Goal: Use online tool/utility: Utilize a website feature to perform a specific function

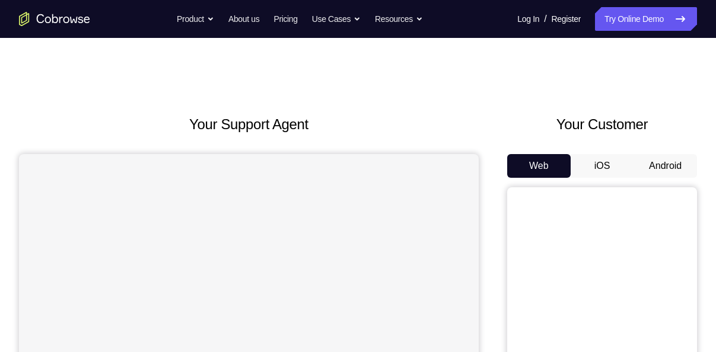
click at [671, 170] on button "Android" at bounding box center [664, 166] width 63 height 24
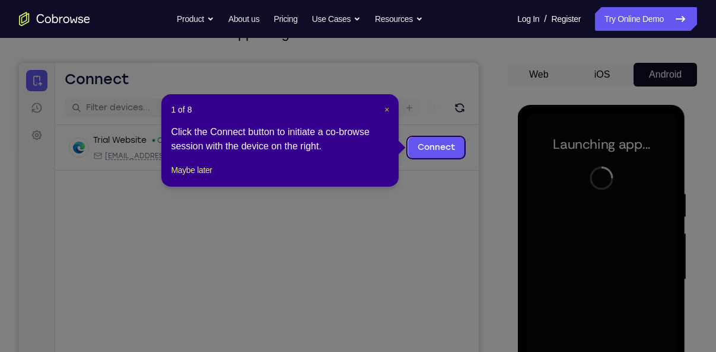
click at [385, 110] on span "×" at bounding box center [386, 109] width 5 height 9
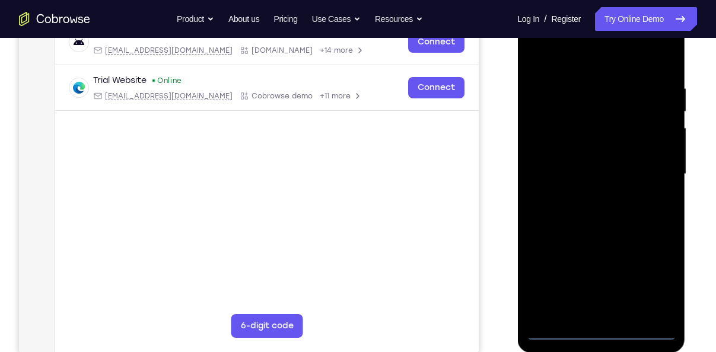
scroll to position [202, 0]
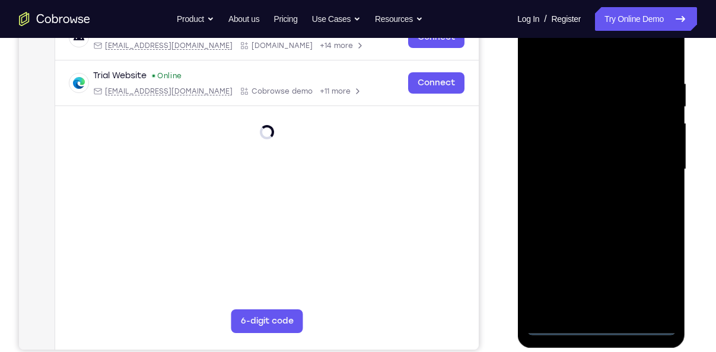
click at [602, 325] on div at bounding box center [600, 170] width 149 height 332
click at [647, 281] on div at bounding box center [600, 170] width 149 height 332
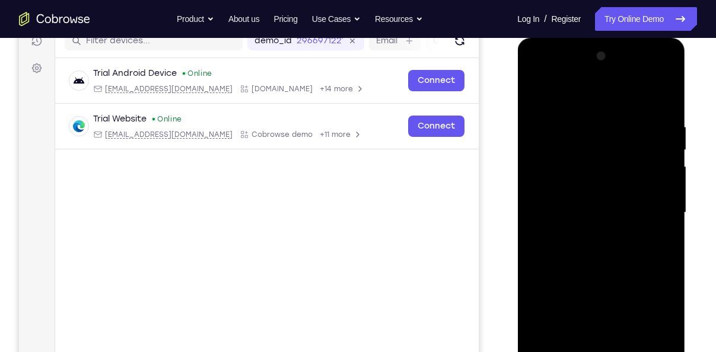
scroll to position [158, 0]
click at [580, 88] on div at bounding box center [600, 213] width 149 height 332
click at [649, 214] on div at bounding box center [600, 213] width 149 height 332
click at [587, 233] on div at bounding box center [600, 213] width 149 height 332
click at [577, 189] on div at bounding box center [600, 213] width 149 height 332
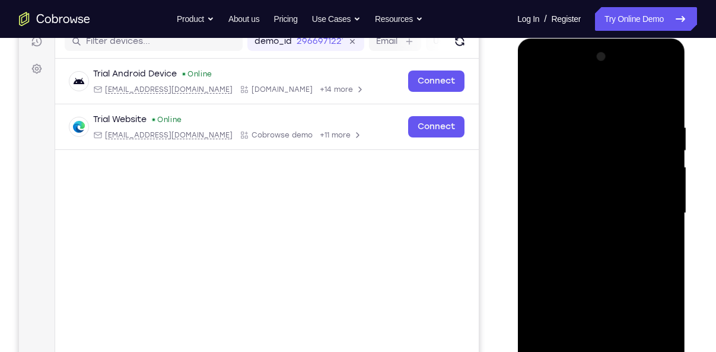
click at [577, 189] on div at bounding box center [600, 213] width 149 height 332
click at [573, 211] on div at bounding box center [600, 213] width 149 height 332
click at [611, 260] on div at bounding box center [600, 213] width 149 height 332
click at [592, 245] on div at bounding box center [600, 213] width 149 height 332
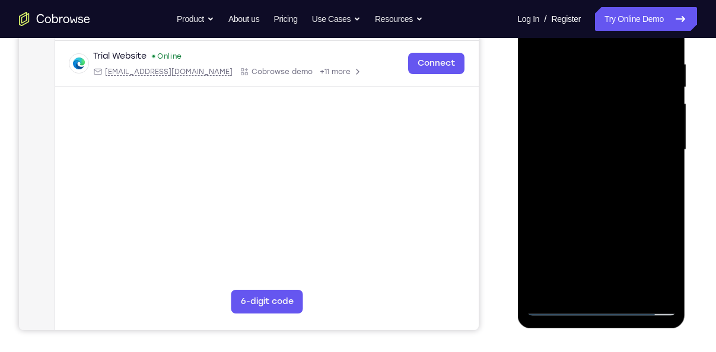
scroll to position [244, 0]
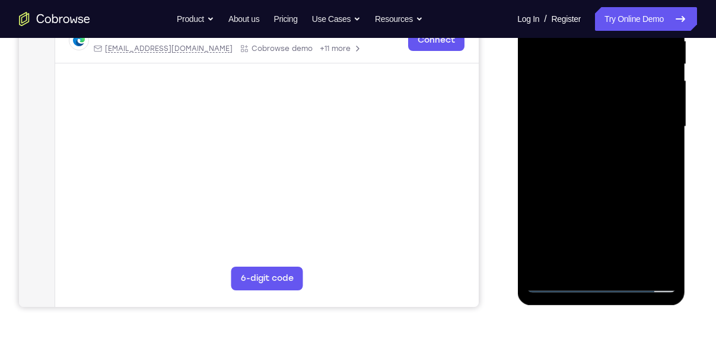
click at [589, 177] on div at bounding box center [600, 127] width 149 height 332
click at [624, 266] on div at bounding box center [600, 127] width 149 height 332
click at [585, 190] on div at bounding box center [600, 127] width 149 height 332
click at [594, 126] on div at bounding box center [600, 127] width 149 height 332
click at [576, 256] on div at bounding box center [600, 127] width 149 height 332
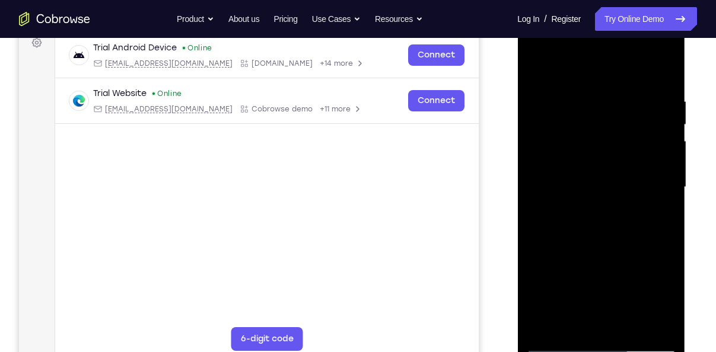
scroll to position [178, 0]
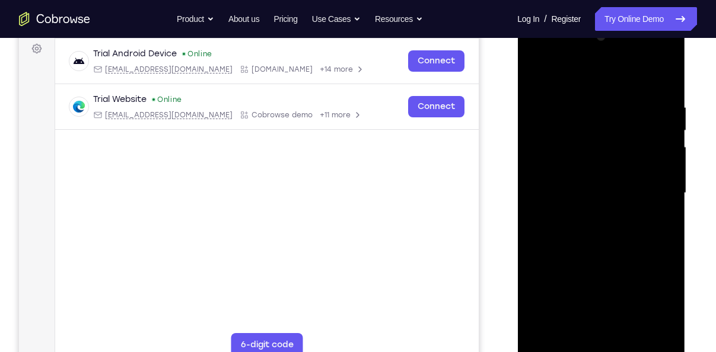
click at [572, 224] on div at bounding box center [600, 193] width 149 height 332
click at [538, 71] on div at bounding box center [600, 193] width 149 height 332
click at [575, 191] on div at bounding box center [600, 193] width 149 height 332
click at [657, 330] on div at bounding box center [600, 193] width 149 height 332
click at [539, 77] on div at bounding box center [600, 193] width 149 height 332
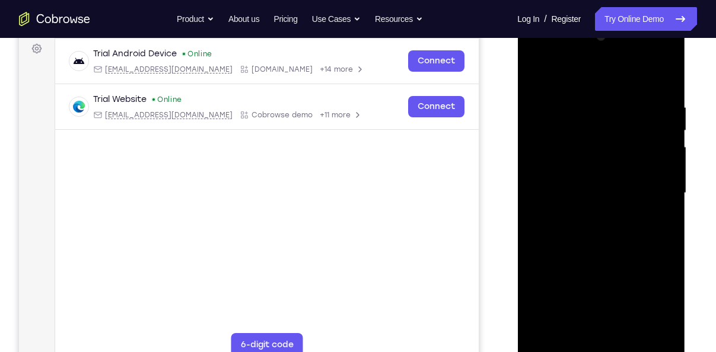
click at [539, 77] on div at bounding box center [600, 193] width 149 height 332
click at [585, 112] on div at bounding box center [600, 193] width 149 height 332
click at [646, 327] on div at bounding box center [600, 193] width 149 height 332
click at [676, 247] on div at bounding box center [601, 194] width 168 height 353
click at [653, 240] on div at bounding box center [600, 193] width 149 height 332
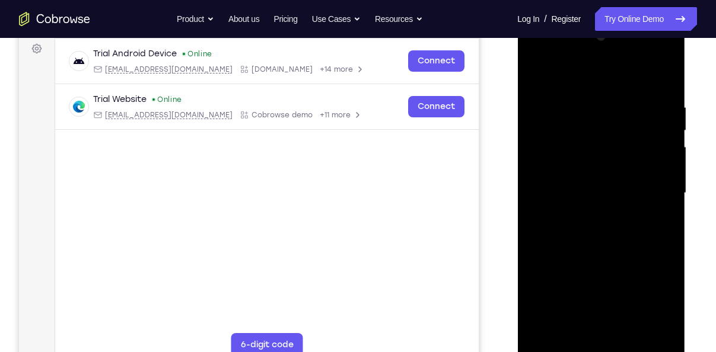
click at [652, 326] on div at bounding box center [600, 193] width 149 height 332
click at [674, 209] on div at bounding box center [600, 193] width 149 height 332
click at [662, 75] on div at bounding box center [600, 193] width 149 height 332
drag, startPoint x: 607, startPoint y: 126, endPoint x: 595, endPoint y: 216, distance: 90.9
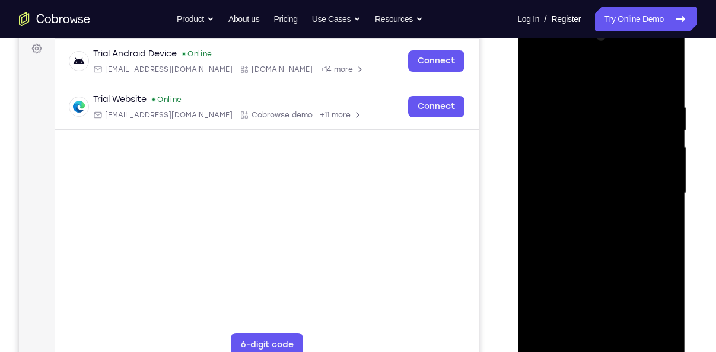
click at [595, 216] on div at bounding box center [600, 193] width 149 height 332
click at [669, 320] on div at bounding box center [600, 193] width 149 height 332
click at [589, 104] on div at bounding box center [600, 193] width 149 height 332
click at [639, 330] on div at bounding box center [600, 193] width 149 height 332
click at [534, 229] on div at bounding box center [600, 193] width 149 height 332
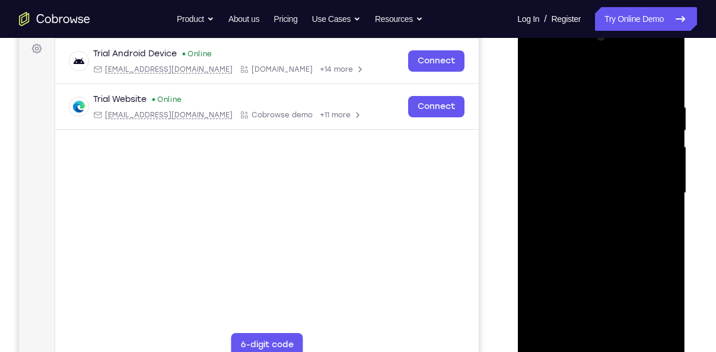
click at [650, 205] on div at bounding box center [600, 193] width 149 height 332
click at [667, 248] on div at bounding box center [600, 193] width 149 height 332
click at [660, 78] on div at bounding box center [600, 193] width 149 height 332
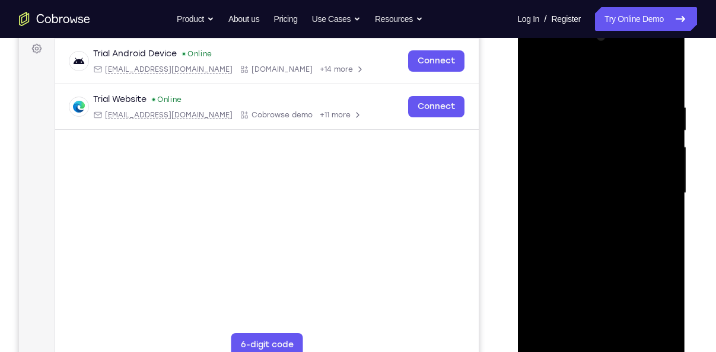
click at [624, 330] on div at bounding box center [600, 193] width 149 height 332
click at [578, 191] on div at bounding box center [600, 193] width 149 height 332
click at [652, 219] on div at bounding box center [600, 193] width 149 height 332
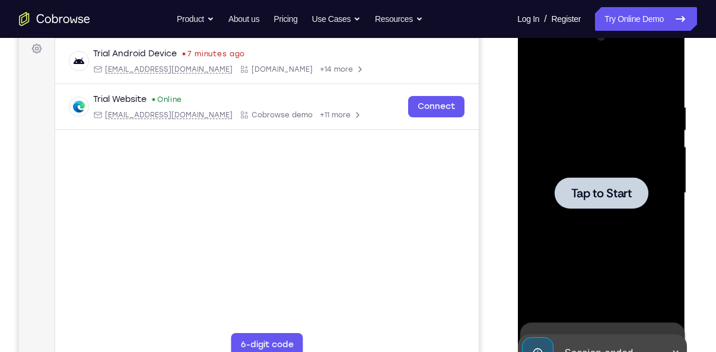
click at [642, 214] on div at bounding box center [600, 193] width 149 height 332
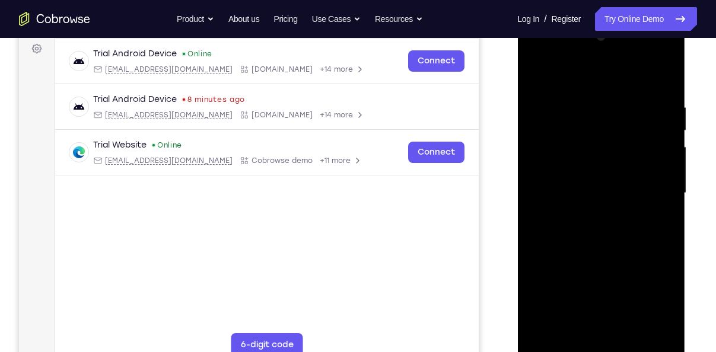
click at [599, 344] on div at bounding box center [600, 193] width 149 height 332
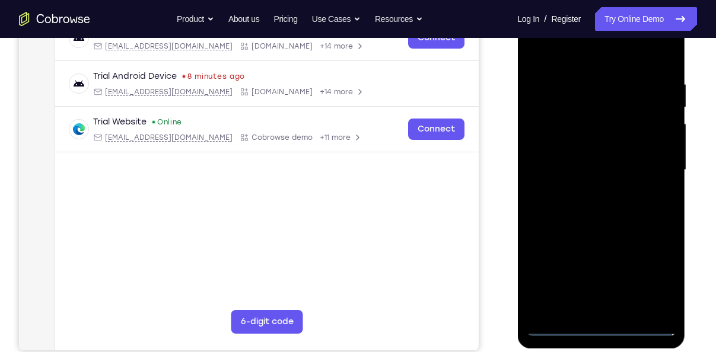
click at [601, 328] on div at bounding box center [600, 170] width 149 height 332
click at [650, 267] on div at bounding box center [600, 170] width 149 height 332
click at [566, 49] on div at bounding box center [600, 170] width 149 height 332
click at [654, 164] on div at bounding box center [600, 170] width 149 height 332
click at [586, 189] on div at bounding box center [600, 170] width 149 height 332
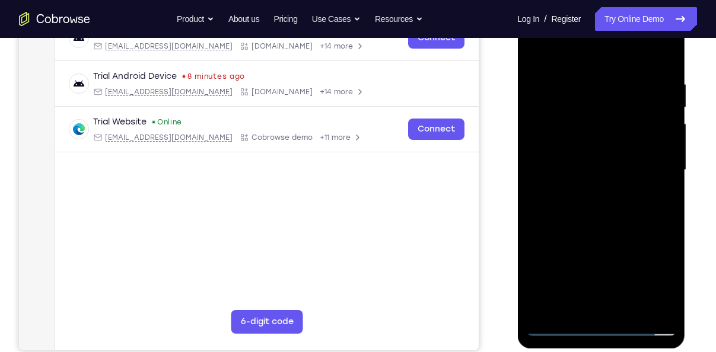
click at [578, 163] on div at bounding box center [600, 170] width 149 height 332
click at [592, 143] on div at bounding box center [600, 170] width 149 height 332
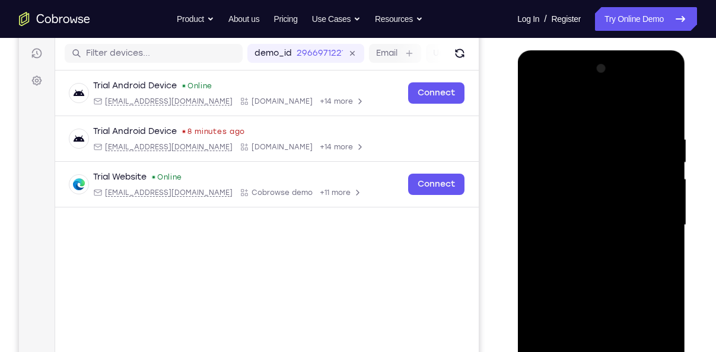
scroll to position [144, 0]
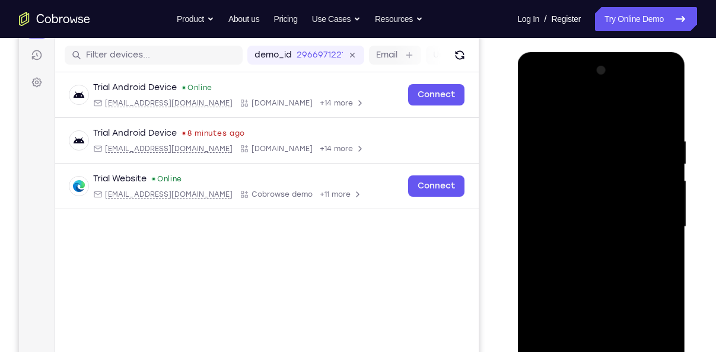
drag, startPoint x: 598, startPoint y: 228, endPoint x: 598, endPoint y: 171, distance: 56.9
click at [598, 171] on div at bounding box center [600, 227] width 149 height 332
click at [586, 225] on div at bounding box center [600, 227] width 149 height 332
click at [580, 231] on div at bounding box center [600, 227] width 149 height 332
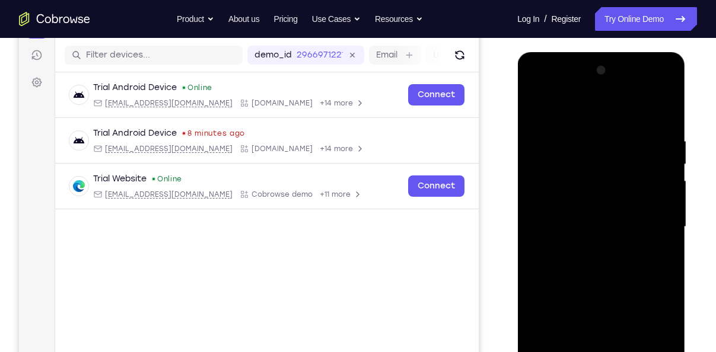
click at [596, 260] on div at bounding box center [600, 227] width 149 height 332
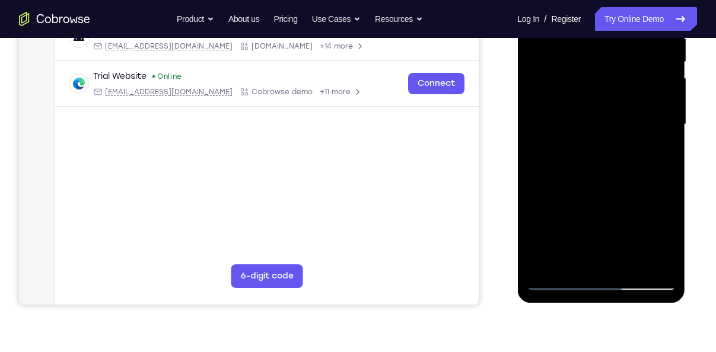
scroll to position [247, 0]
click at [588, 189] on div at bounding box center [600, 124] width 149 height 332
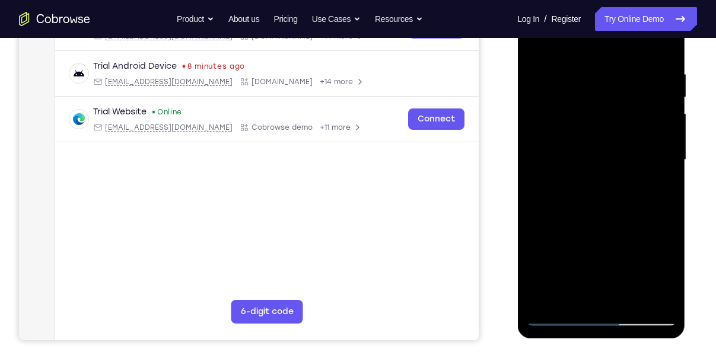
scroll to position [210, 0]
click at [623, 300] on div at bounding box center [600, 161] width 149 height 332
click at [589, 226] on div at bounding box center [600, 161] width 149 height 332
click at [575, 142] on div at bounding box center [600, 161] width 149 height 332
click at [561, 288] on div at bounding box center [600, 161] width 149 height 332
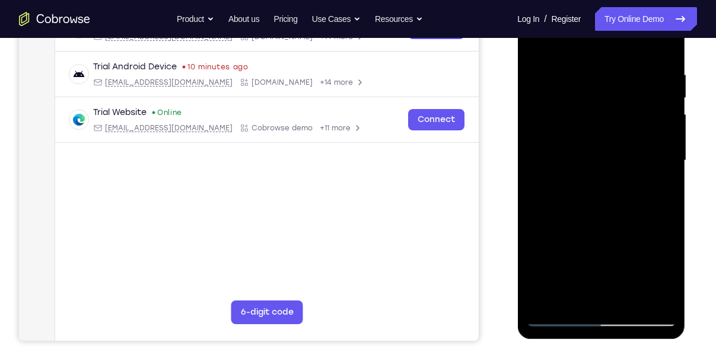
click at [652, 193] on div at bounding box center [600, 161] width 149 height 332
click at [535, 46] on div at bounding box center [600, 161] width 149 height 332
click at [631, 305] on div at bounding box center [600, 161] width 149 height 332
click at [614, 161] on div at bounding box center [600, 161] width 149 height 332
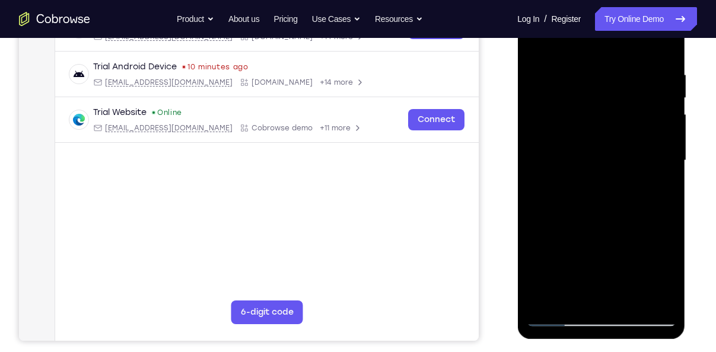
click at [576, 289] on div at bounding box center [600, 161] width 149 height 332
click at [532, 47] on div at bounding box center [600, 161] width 149 height 332
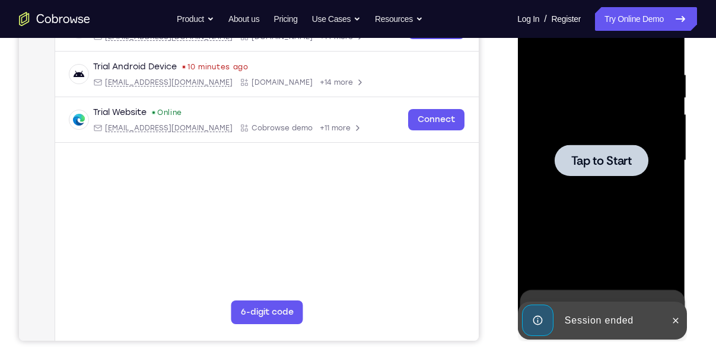
click at [606, 164] on span "Tap to Start" at bounding box center [600, 161] width 60 height 12
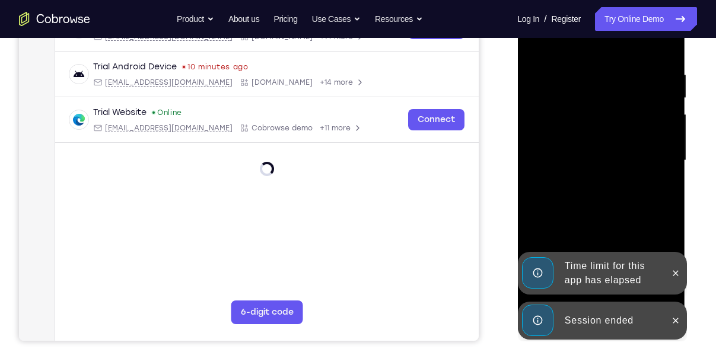
scroll to position [213, 0]
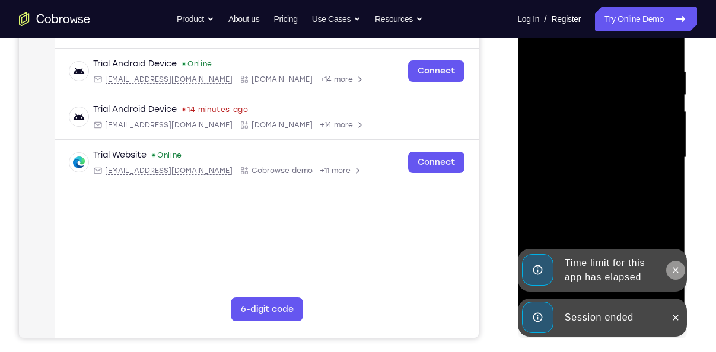
click at [677, 270] on icon at bounding box center [674, 270] width 9 height 9
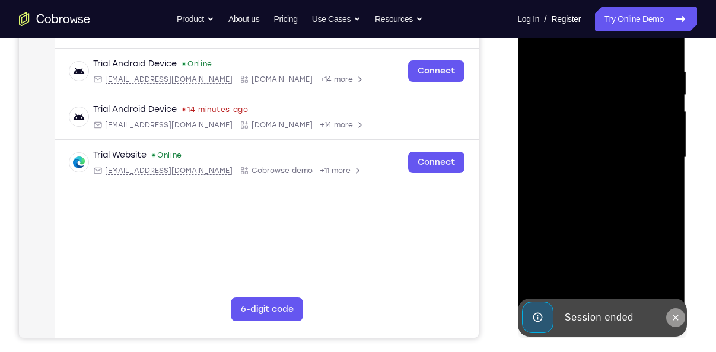
click at [674, 315] on icon at bounding box center [674, 317] width 9 height 9
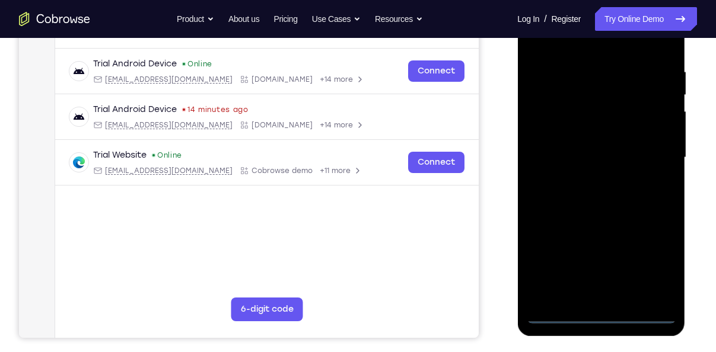
click at [601, 314] on div at bounding box center [600, 158] width 149 height 332
click at [644, 267] on div at bounding box center [600, 158] width 149 height 332
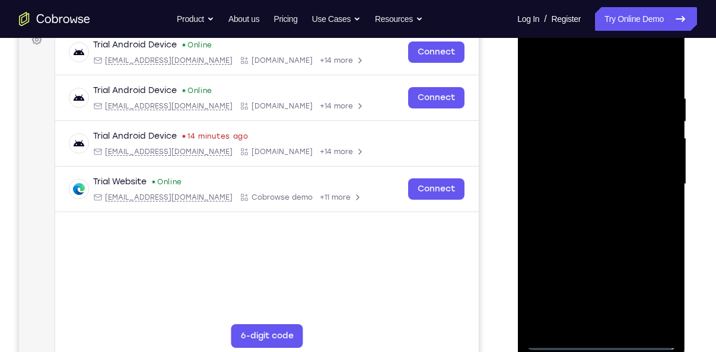
scroll to position [186, 0]
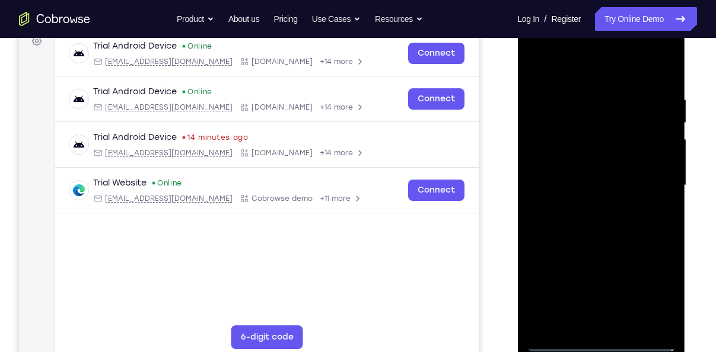
click at [576, 82] on div at bounding box center [600, 186] width 149 height 332
click at [570, 73] on div at bounding box center [600, 186] width 149 height 332
click at [659, 182] on div at bounding box center [600, 186] width 149 height 332
click at [584, 206] on div at bounding box center [600, 186] width 149 height 332
click at [582, 176] on div at bounding box center [600, 186] width 149 height 332
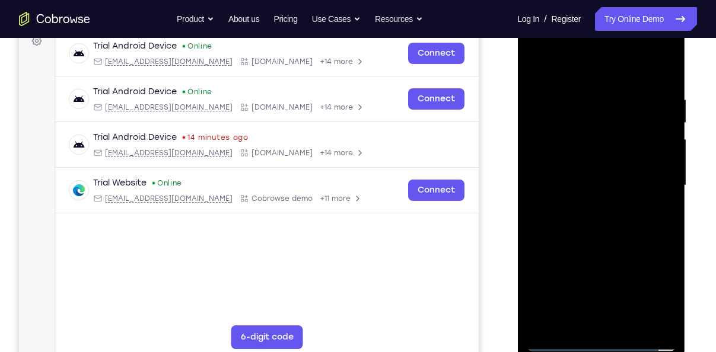
click at [575, 164] on div at bounding box center [600, 186] width 149 height 332
click at [576, 184] on div at bounding box center [600, 186] width 149 height 332
click at [559, 231] on div at bounding box center [600, 186] width 149 height 332
click at [567, 239] on div at bounding box center [600, 186] width 149 height 332
click at [625, 323] on div at bounding box center [600, 186] width 149 height 332
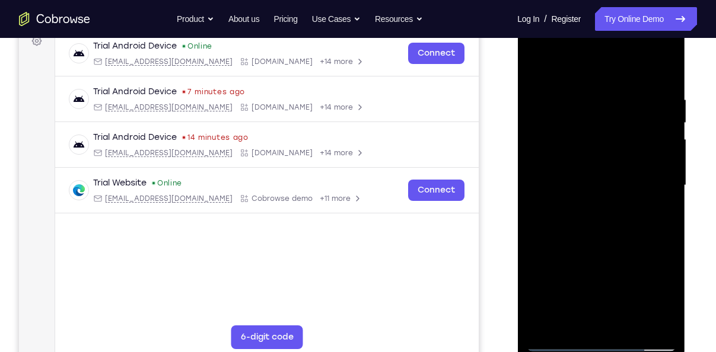
click at [614, 251] on div at bounding box center [600, 186] width 149 height 332
click at [603, 177] on div at bounding box center [600, 186] width 149 height 332
click at [659, 220] on div at bounding box center [600, 186] width 149 height 332
click at [653, 216] on div at bounding box center [600, 186] width 149 height 332
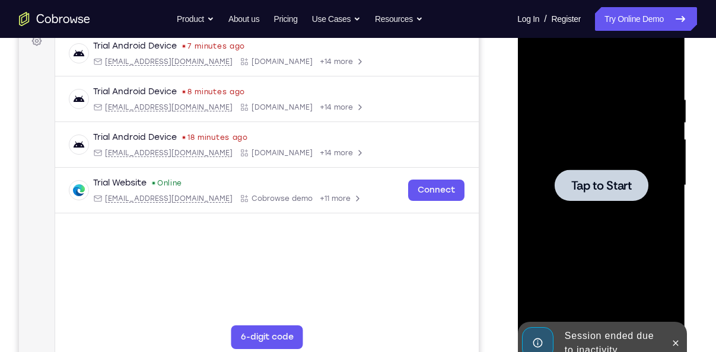
click at [622, 205] on div at bounding box center [600, 186] width 149 height 332
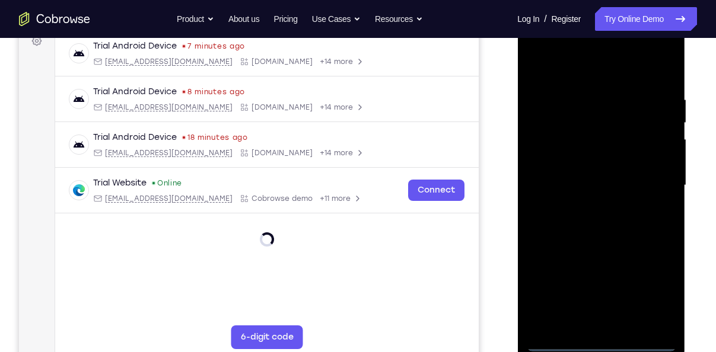
click at [594, 337] on div at bounding box center [600, 186] width 149 height 332
click at [601, 44] on div at bounding box center [600, 186] width 149 height 332
click at [550, 137] on div at bounding box center [600, 186] width 149 height 332
click at [589, 209] on div at bounding box center [600, 186] width 149 height 332
